Goal: Navigation & Orientation: Find specific page/section

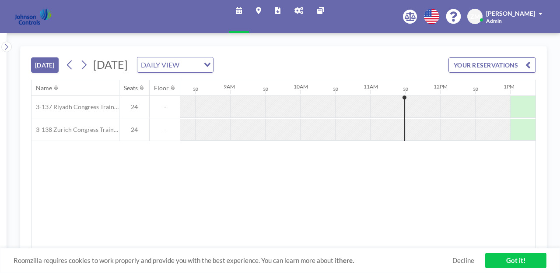
scroll to position [0, 597]
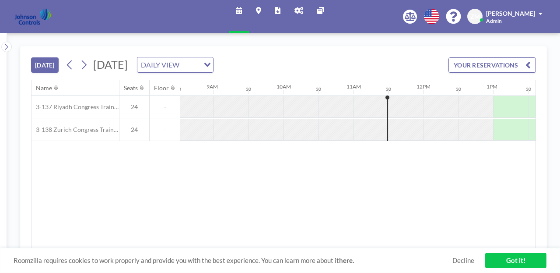
click at [296, 9] on icon at bounding box center [299, 10] width 9 height 7
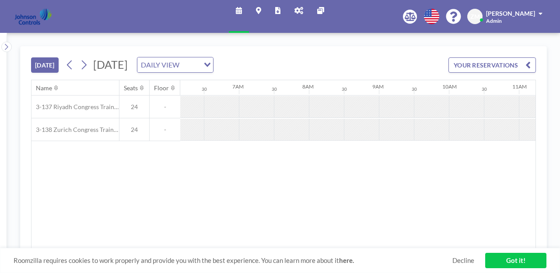
scroll to position [0, 564]
click at [279, 7] on icon at bounding box center [277, 10] width 5 height 7
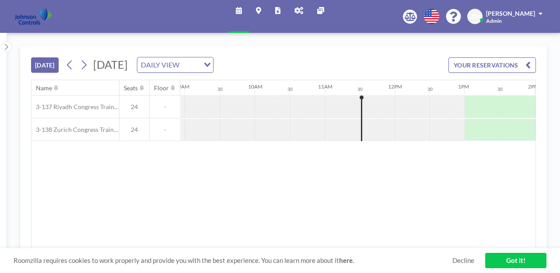
click at [295, 11] on icon at bounding box center [299, 10] width 9 height 7
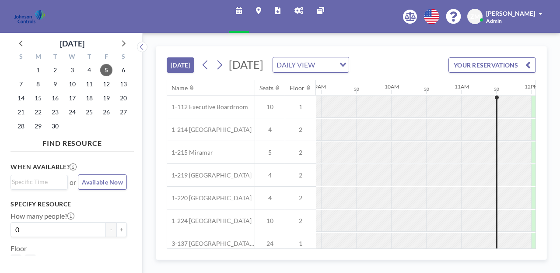
scroll to position [0, 626]
click at [295, 8] on icon at bounding box center [299, 10] width 9 height 7
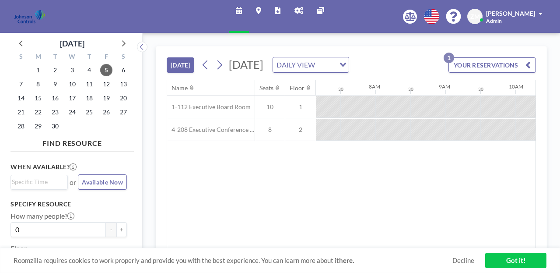
scroll to position [0, 626]
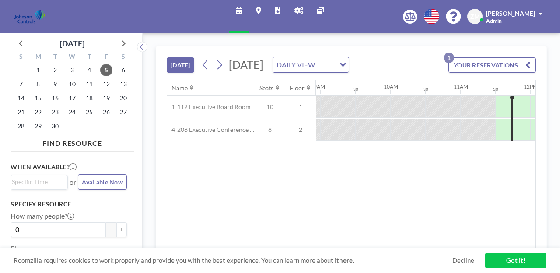
click at [296, 8] on icon at bounding box center [299, 10] width 9 height 7
